Goal: Information Seeking & Learning: Learn about a topic

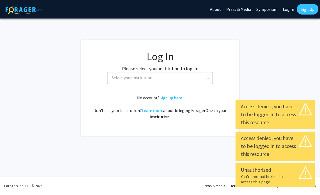
select select
click at [163, 83] on span "Select your institution" at bounding box center [160, 78] width 106 height 12
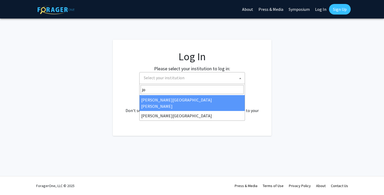
type input "joh"
select select "1"
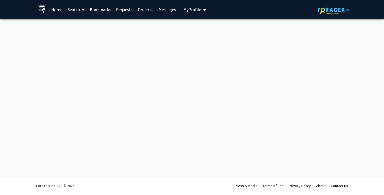
click at [58, 8] on link "Home" at bounding box center [57, 9] width 16 height 19
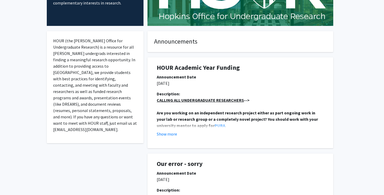
scroll to position [75, 0]
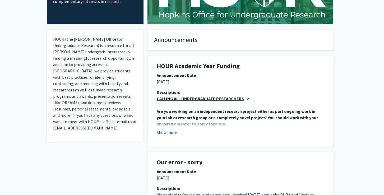
click at [172, 135] on button "Show more" at bounding box center [167, 132] width 20 height 6
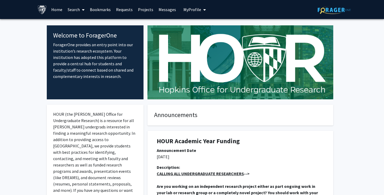
scroll to position [0, 0]
click at [82, 10] on icon at bounding box center [83, 10] width 3 height 4
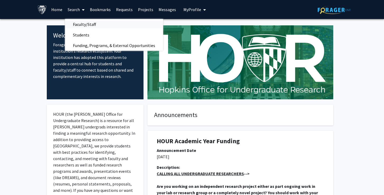
click at [84, 24] on span "Faculty/Staff" at bounding box center [84, 24] width 39 height 11
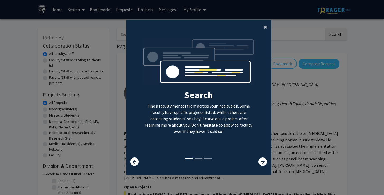
click at [265, 26] on span "×" at bounding box center [265, 27] width 3 height 8
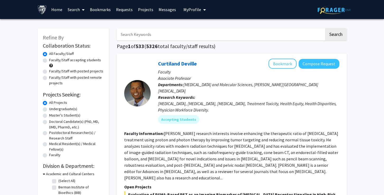
click at [163, 39] on input "Search Keywords" at bounding box center [221, 34] width 208 height 12
type input "n"
click at [335, 35] on button "Search" at bounding box center [336, 34] width 22 height 12
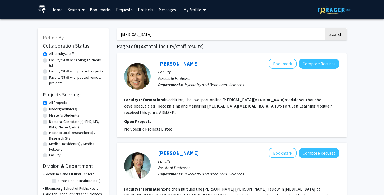
drag, startPoint x: 162, startPoint y: 34, endPoint x: 95, endPoint y: 36, distance: 67.7
type input "mood disorders"
click at [335, 35] on button "Search" at bounding box center [336, 34] width 22 height 12
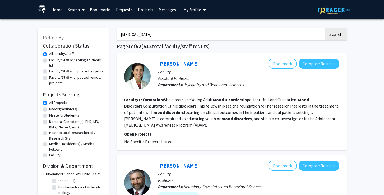
click at [145, 10] on link "Projects" at bounding box center [145, 9] width 21 height 19
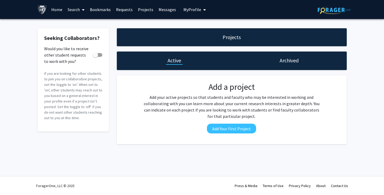
click at [127, 9] on link "Requests" at bounding box center [124, 9] width 22 height 19
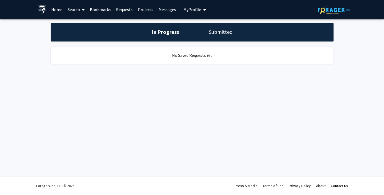
click at [109, 9] on link "Bookmarks" at bounding box center [100, 9] width 26 height 19
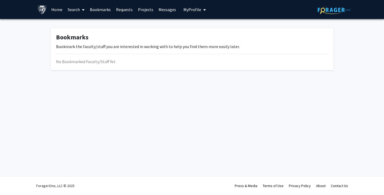
click at [78, 10] on link "Search" at bounding box center [76, 9] width 22 height 19
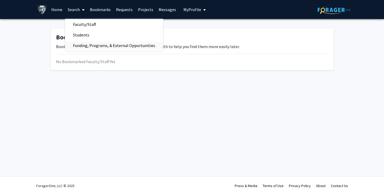
click at [92, 46] on span "Funding, Programs, & External Opportunities" at bounding box center [114, 45] width 98 height 11
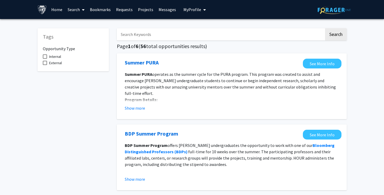
click at [86, 9] on link "Search" at bounding box center [76, 9] width 22 height 19
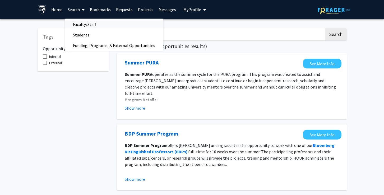
click at [88, 26] on span "Faculty/Staff" at bounding box center [84, 24] width 39 height 11
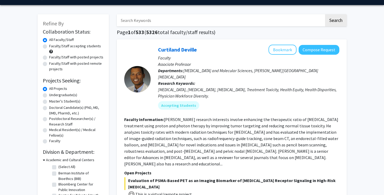
scroll to position [17, 0]
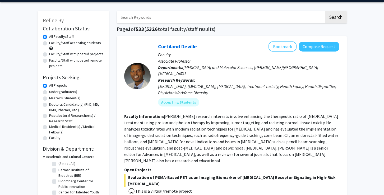
click at [67, 93] on label "Undergraduate(s)" at bounding box center [63, 92] width 28 height 6
click at [53, 93] on input "Undergraduate(s)" at bounding box center [50, 90] width 3 height 3
radio input "true"
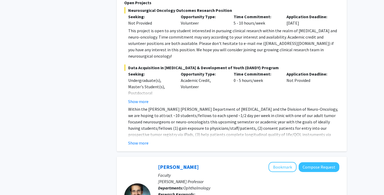
scroll to position [430, 0]
click at [144, 140] on button "Show more" at bounding box center [138, 143] width 20 height 6
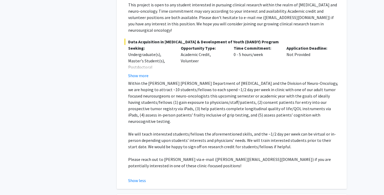
scroll to position [455, 0]
click at [145, 73] on button "Show more" at bounding box center [138, 76] width 20 height 6
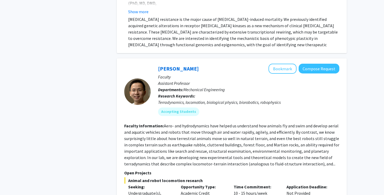
scroll to position [2391, 0]
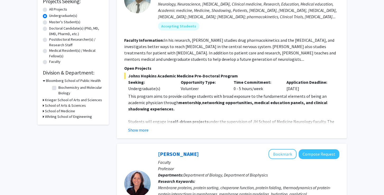
scroll to position [96, 0]
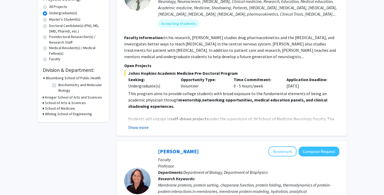
click at [143, 129] on button "Show more" at bounding box center [138, 127] width 20 height 6
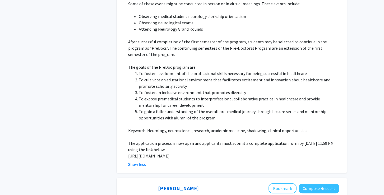
scroll to position [285, 0]
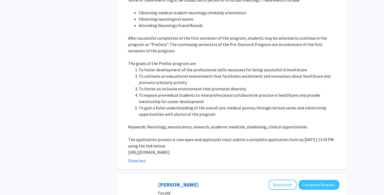
drag, startPoint x: 151, startPoint y: 154, endPoint x: 128, endPoint y: 147, distance: 23.4
click at [128, 149] on p "https://docs.google.com/forms/d/e/1FAIpQLSfs9lKRobckOITW585IvGZb3cvsBE6oiZybaV9…" at bounding box center [233, 152] width 211 height 6
copy p "https://docs.google.com/forms/d/e/1FAIpQLSfs9lKRobckOITW585IvGZb3cvsBE6oiZybaV9…"
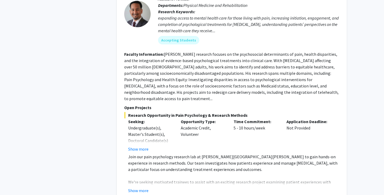
scroll to position [905, 0]
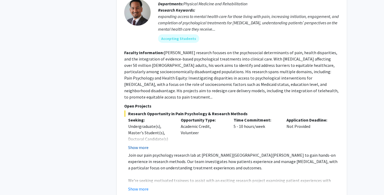
click at [142, 144] on button "Show more" at bounding box center [138, 147] width 20 height 6
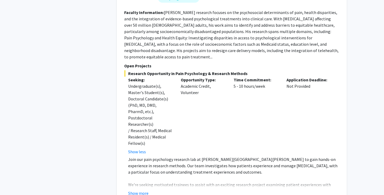
scroll to position [949, 0]
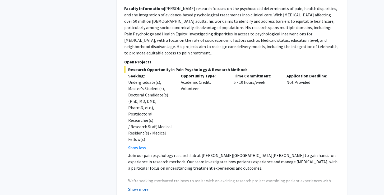
click at [141, 186] on button "Show more" at bounding box center [138, 189] width 20 height 6
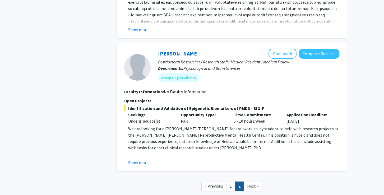
scroll to position [1401, 0]
click at [144, 159] on button "Show more" at bounding box center [138, 162] width 20 height 6
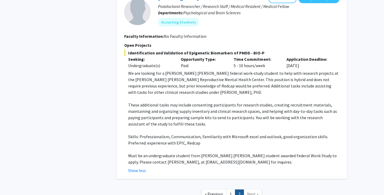
scroll to position [1466, 0]
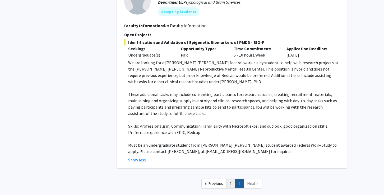
click at [230, 179] on link "1" at bounding box center [230, 183] width 9 height 9
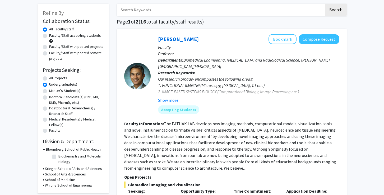
scroll to position [31, 0]
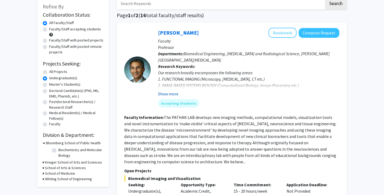
click at [174, 96] on button "Show more" at bounding box center [168, 94] width 20 height 6
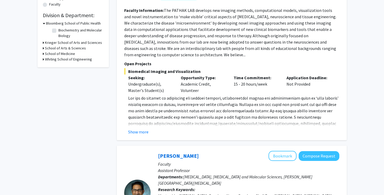
scroll to position [153, 0]
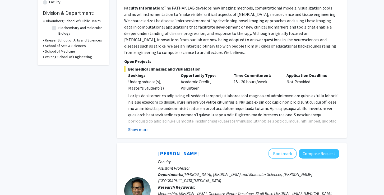
click at [141, 131] on button "Show more" at bounding box center [138, 129] width 20 height 6
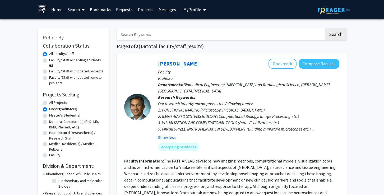
scroll to position [0, 0]
click at [49, 104] on label "All Projects" at bounding box center [58, 103] width 18 height 6
click at [49, 103] on input "All Projects" at bounding box center [50, 101] width 3 height 3
radio input "true"
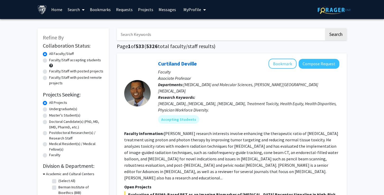
click at [49, 62] on label "Faculty/Staff accepting students" at bounding box center [75, 60] width 52 height 6
click at [49, 61] on input "Faculty/Staff accepting students" at bounding box center [50, 58] width 3 height 3
radio input "true"
click at [189, 36] on input "Search Keywords" at bounding box center [221, 34] width 208 height 12
type input "neuro"
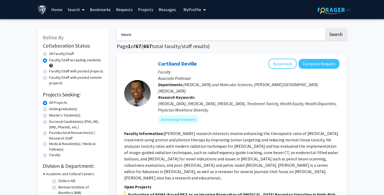
click at [335, 35] on button "Search" at bounding box center [336, 34] width 22 height 12
radio input "true"
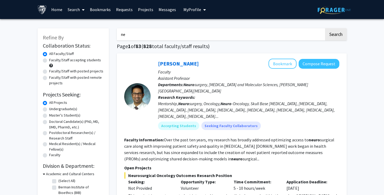
type input "n"
click at [335, 35] on button "Search" at bounding box center [336, 34] width 22 height 12
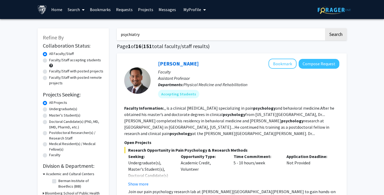
type input "psychiatry"
click at [335, 35] on button "Search" at bounding box center [336, 34] width 22 height 12
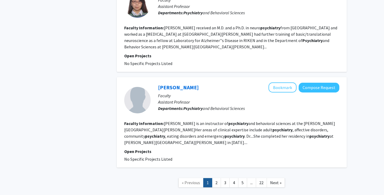
scroll to position [949, 0]
click at [218, 178] on link "2" at bounding box center [216, 182] width 9 height 9
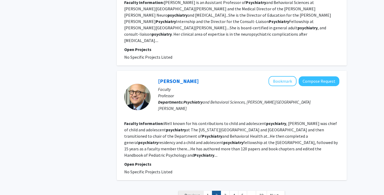
scroll to position [971, 0]
click at [208, 191] on link "1" at bounding box center [207, 195] width 9 height 9
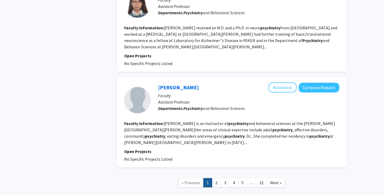
scroll to position [949, 0]
click at [276, 180] on span "Next »" at bounding box center [275, 182] width 11 height 5
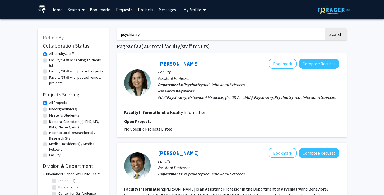
click at [77, 62] on label "Faculty/Staff accepting students" at bounding box center [75, 60] width 52 height 6
click at [53, 61] on input "Faculty/Staff accepting students" at bounding box center [50, 58] width 3 height 3
radio input "true"
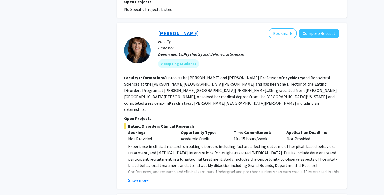
scroll to position [682, 0]
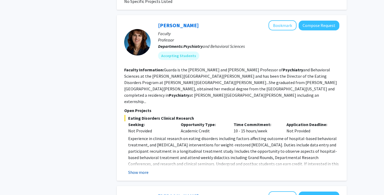
click at [142, 169] on button "Show more" at bounding box center [138, 172] width 20 height 6
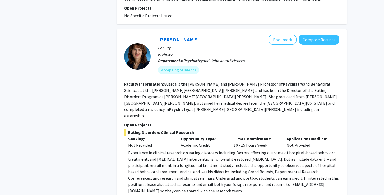
scroll to position [667, 0]
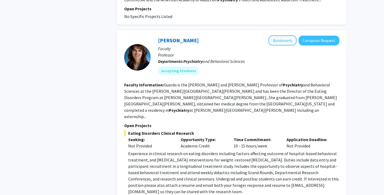
click at [283, 35] on button "Bookmark" at bounding box center [283, 40] width 28 height 10
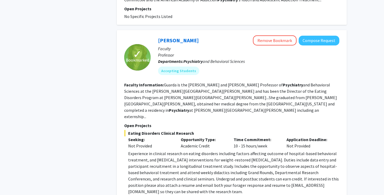
click at [224, 136] on p "Opportunity Type:" at bounding box center [203, 139] width 45 height 6
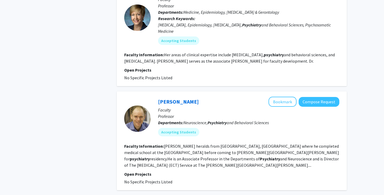
scroll to position [997, 0]
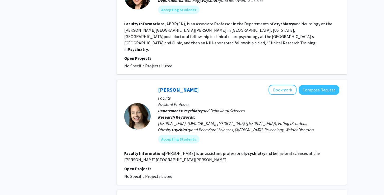
scroll to position [283, 0]
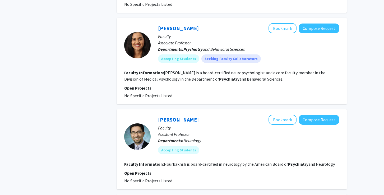
scroll to position [635, 0]
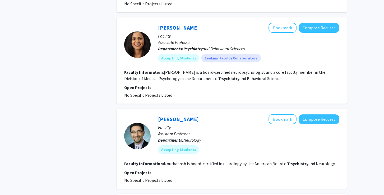
click at [275, 84] on p "Open Projects" at bounding box center [231, 87] width 215 height 6
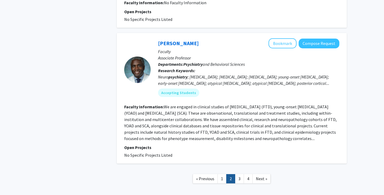
scroll to position [896, 0]
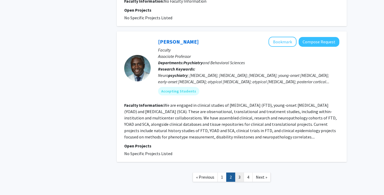
click at [241, 173] on link "3" at bounding box center [239, 177] width 9 height 9
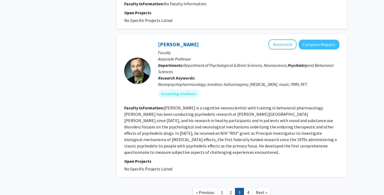
scroll to position [1137, 0]
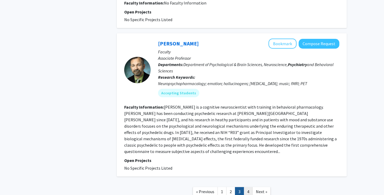
click at [246, 187] on link "4" at bounding box center [248, 191] width 9 height 9
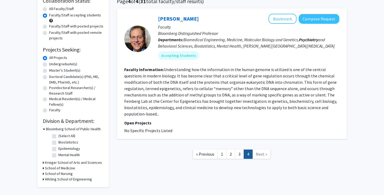
scroll to position [44, 0]
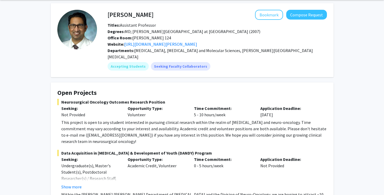
scroll to position [8, 0]
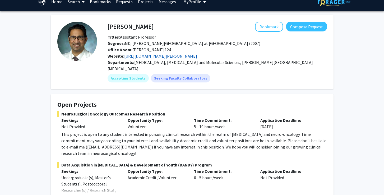
click at [197, 58] on link "[URL][DOMAIN_NAME][PERSON_NAME]" at bounding box center [160, 55] width 73 height 5
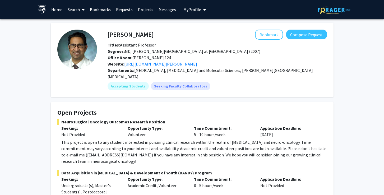
scroll to position [1, 0]
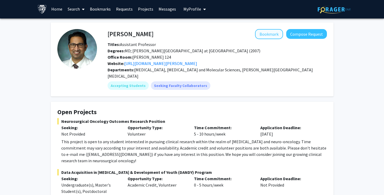
click at [269, 38] on button "Bookmark" at bounding box center [269, 34] width 28 height 10
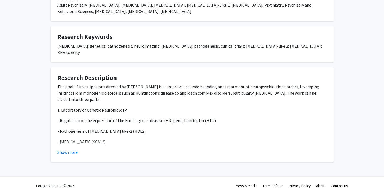
scroll to position [117, 0]
click at [71, 154] on button "Show more" at bounding box center [67, 152] width 20 height 6
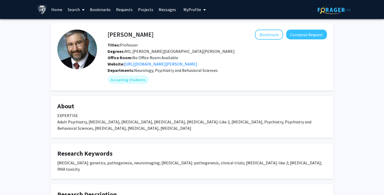
scroll to position [0, 0]
click at [201, 103] on fg-card "About EXPERTISE Adult Psychiatry, Bipolar Disorder, Depression, Huntington's Di…" at bounding box center [192, 117] width 283 height 42
click at [266, 35] on button "Bookmark" at bounding box center [269, 35] width 28 height 10
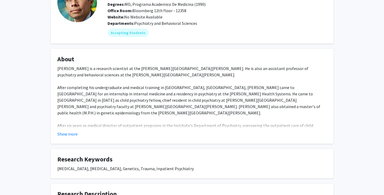
scroll to position [48, 0]
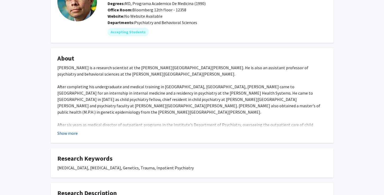
click at [73, 135] on button "Show more" at bounding box center [67, 133] width 20 height 6
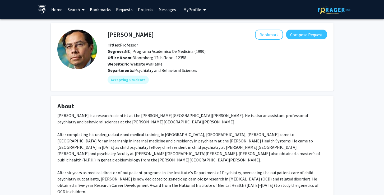
scroll to position [0, 0]
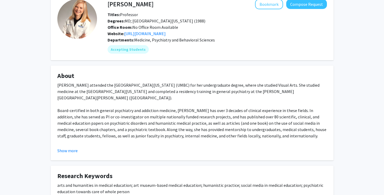
scroll to position [29, 0]
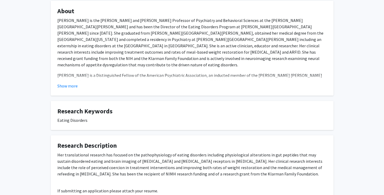
scroll to position [177, 0]
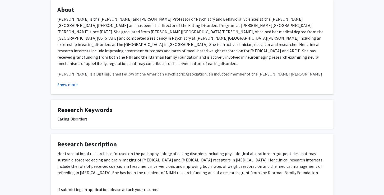
click at [62, 85] on button "Show more" at bounding box center [67, 84] width 20 height 6
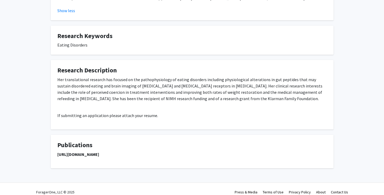
scroll to position [259, 0]
click at [99, 152] on strong "https://pubmed.ncbi.nlm.nih.gov/?term=guarda+as&sort=date" at bounding box center [78, 154] width 42 height 5
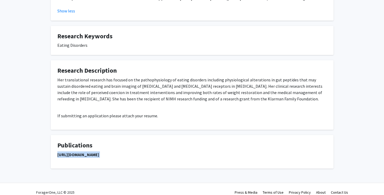
click at [99, 152] on strong "https://pubmed.ncbi.nlm.nih.gov/?term=guarda+as&sort=date" at bounding box center [78, 154] width 42 height 5
click at [176, 142] on h4 "Publications" at bounding box center [192, 146] width 270 height 8
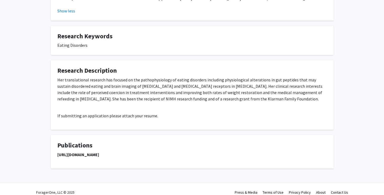
drag, startPoint x: 186, startPoint y: 149, endPoint x: 57, endPoint y: 148, distance: 128.5
click at [57, 151] on p "https://pubmed.ncbi.nlm.nih.gov/?term=guarda+as&sort=date" at bounding box center [192, 154] width 270 height 6
copy strong "https://pubmed.ncbi.nlm.nih.gov/?term=guarda+as&sort=date"
click at [282, 69] on fg-card-title "Research Description" at bounding box center [192, 72] width 270 height 10
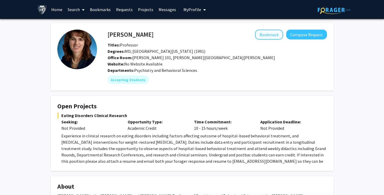
scroll to position [0, 0]
click at [270, 38] on button "Bookmark" at bounding box center [269, 35] width 28 height 10
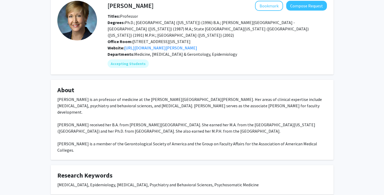
scroll to position [31, 0]
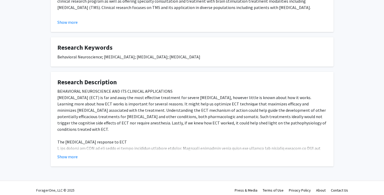
scroll to position [160, 0]
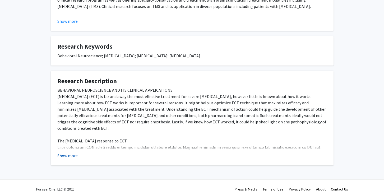
click at [73, 156] on button "Show more" at bounding box center [67, 156] width 20 height 6
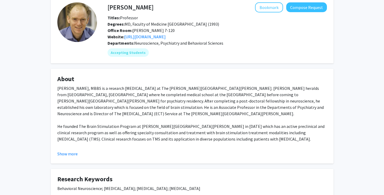
scroll to position [33, 0]
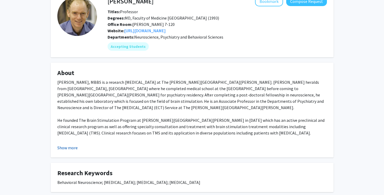
click at [72, 147] on button "Show more" at bounding box center [67, 148] width 20 height 6
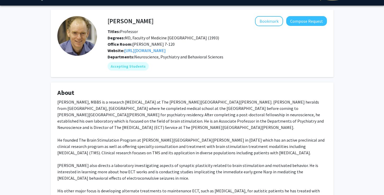
scroll to position [13, 0]
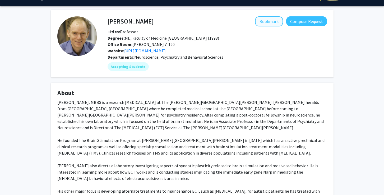
click at [266, 22] on button "Bookmark" at bounding box center [269, 21] width 28 height 10
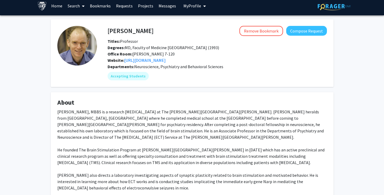
scroll to position [4, 0]
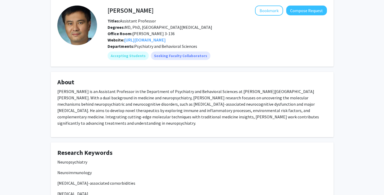
scroll to position [26, 0]
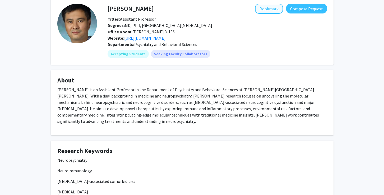
click at [266, 13] on button "Bookmark" at bounding box center [269, 9] width 28 height 10
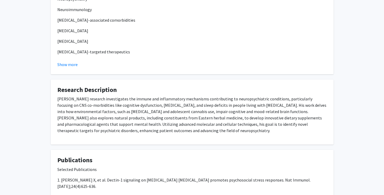
scroll to position [33, 0]
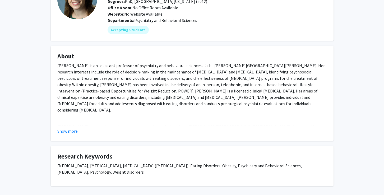
scroll to position [46, 0]
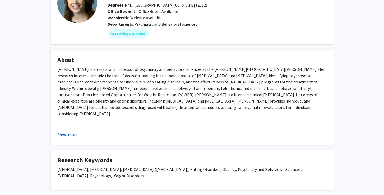
click at [63, 136] on button "Show more" at bounding box center [67, 135] width 20 height 6
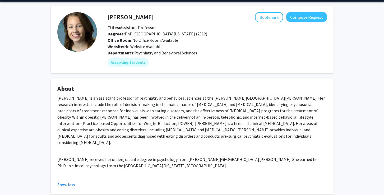
scroll to position [6, 0]
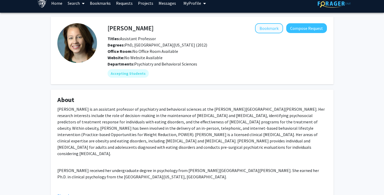
click at [272, 30] on button "Bookmark" at bounding box center [269, 28] width 28 height 10
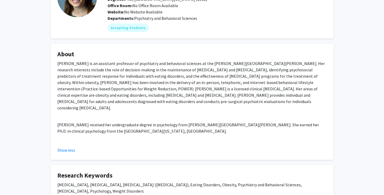
scroll to position [52, 0]
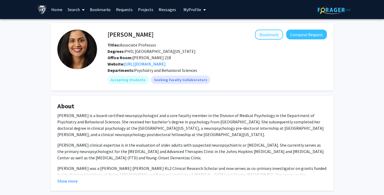
click at [273, 36] on button "Bookmark" at bounding box center [269, 35] width 28 height 10
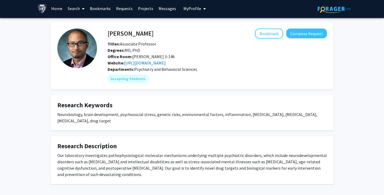
scroll to position [1, 0]
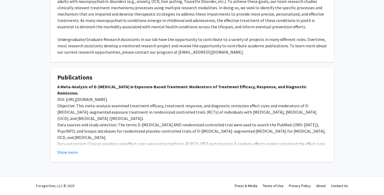
scroll to position [321, 0]
click at [67, 155] on button "Show more" at bounding box center [67, 152] width 20 height 6
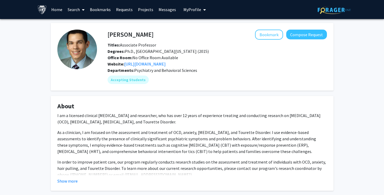
scroll to position [0, 0]
click at [274, 36] on button "Bookmark" at bounding box center [269, 35] width 28 height 10
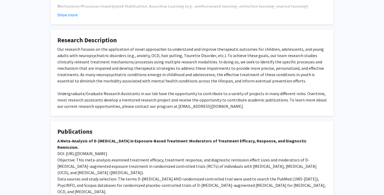
scroll to position [268, 0]
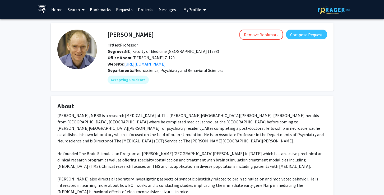
scroll to position [4, 0]
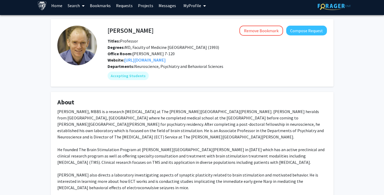
click at [212, 112] on div "[PERSON_NAME], MBBS is a research [MEDICAL_DATA] at The [PERSON_NAME][GEOGRAPHI…" at bounding box center [192, 159] width 270 height 102
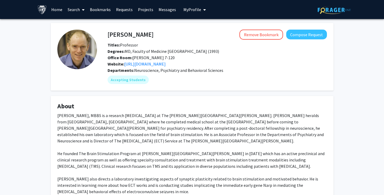
scroll to position [0, 0]
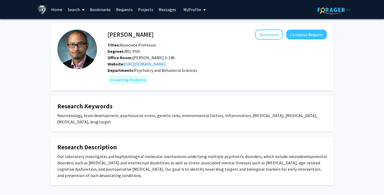
scroll to position [1, 0]
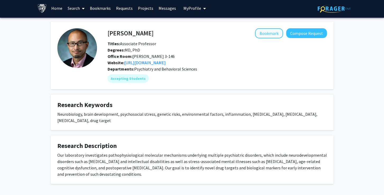
click at [267, 35] on button "Bookmark" at bounding box center [269, 33] width 28 height 10
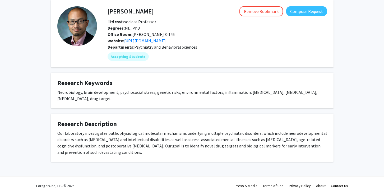
scroll to position [24, 0]
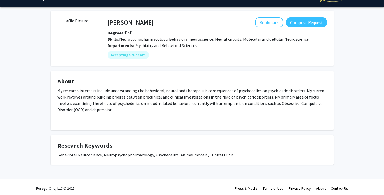
scroll to position [15, 0]
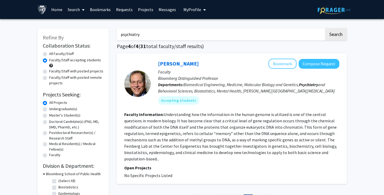
click at [105, 10] on link "Bookmarks" at bounding box center [100, 9] width 26 height 19
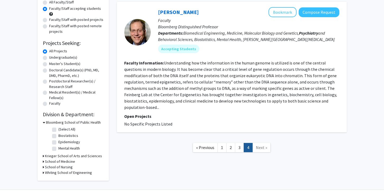
scroll to position [56, 0]
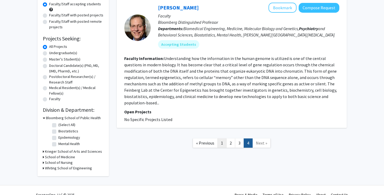
click at [224, 139] on link "1" at bounding box center [222, 143] width 9 height 9
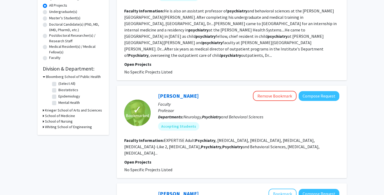
scroll to position [102, 0]
